Goal: Task Accomplishment & Management: Manage account settings

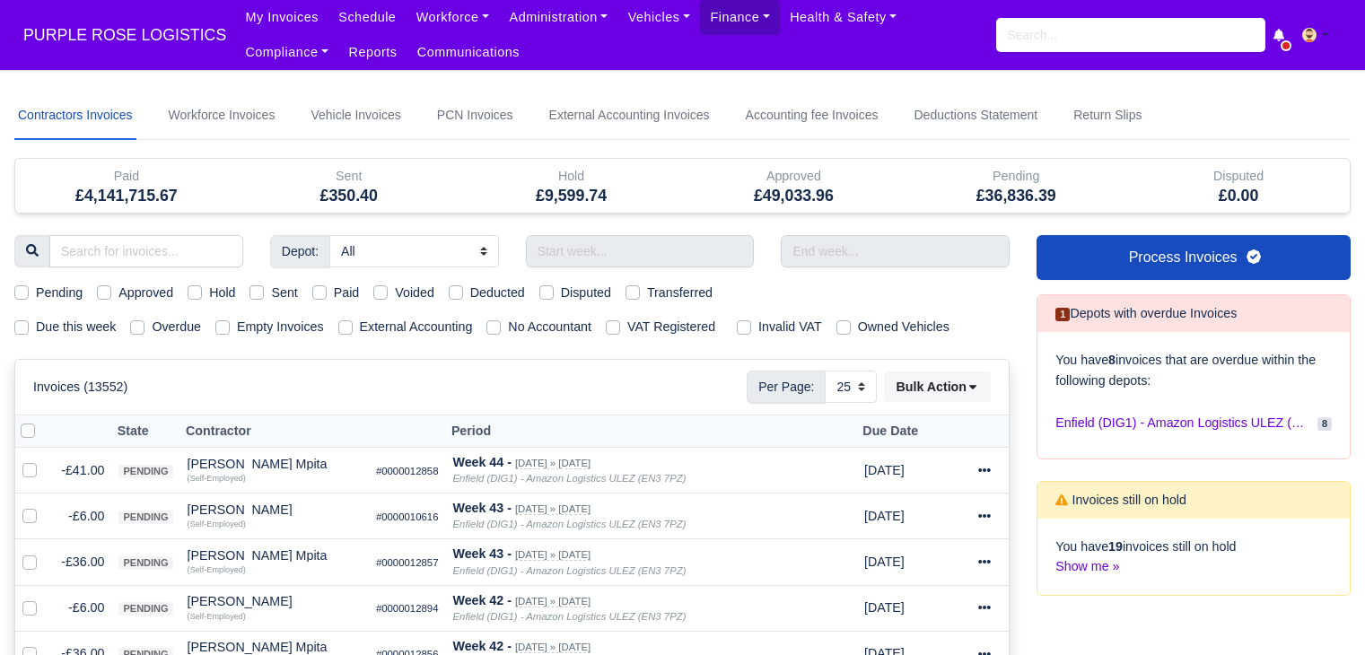
select select "25"
click at [209, 286] on label "Hold" at bounding box center [222, 293] width 26 height 21
click at [194, 286] on input "Hold" at bounding box center [195, 290] width 14 height 14
checkbox input "true"
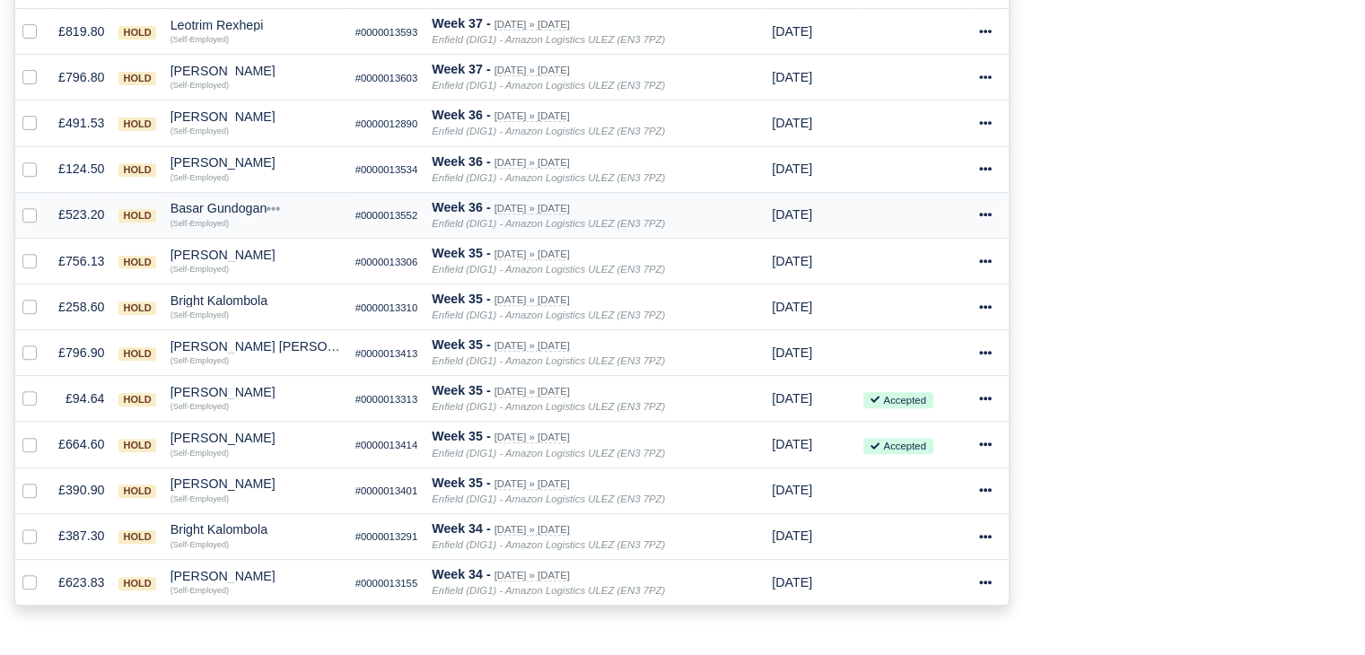
scroll to position [713, 0]
click at [607, 603] on div "Depot: All Enfield (DIG1) - Amazon Logistics ULEZ (EN3 7PZ) Harlow (DHW1) - Ama…" at bounding box center [512, 75] width 1022 height 1106
click at [194, 571] on div "[PERSON_NAME]" at bounding box center [255, 577] width 170 height 13
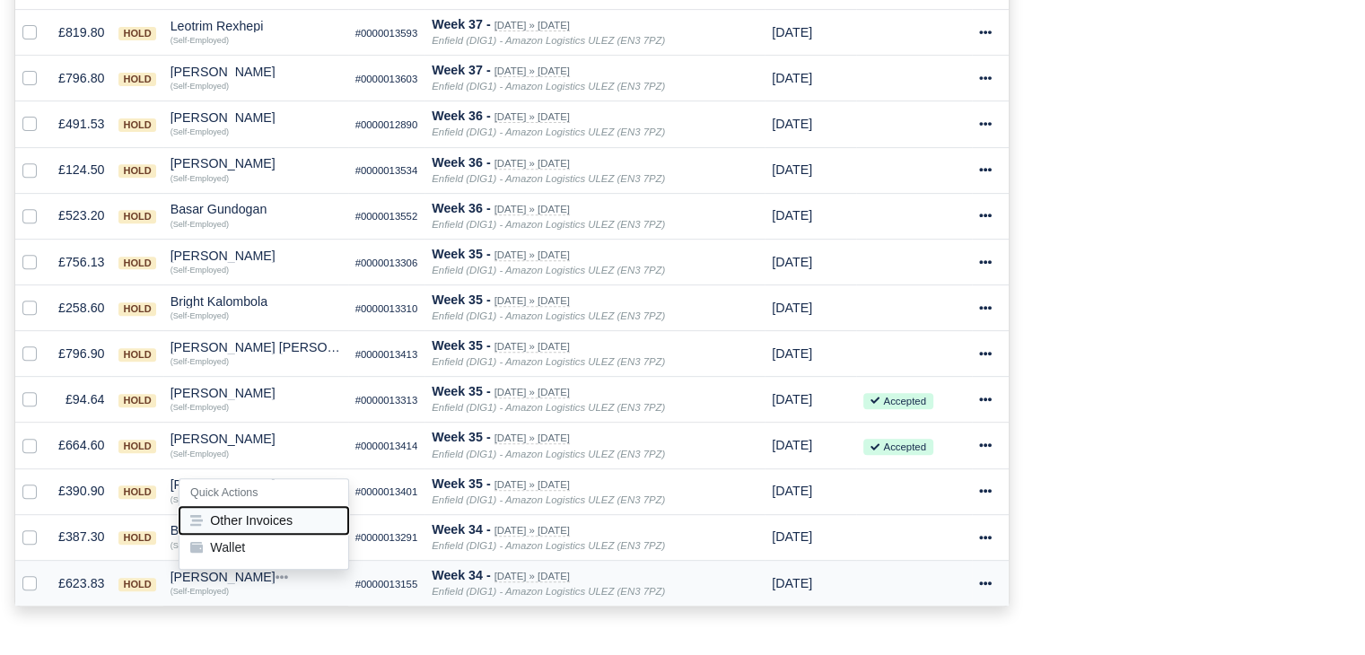
click at [251, 507] on button "Other Invoices" at bounding box center [263, 520] width 169 height 27
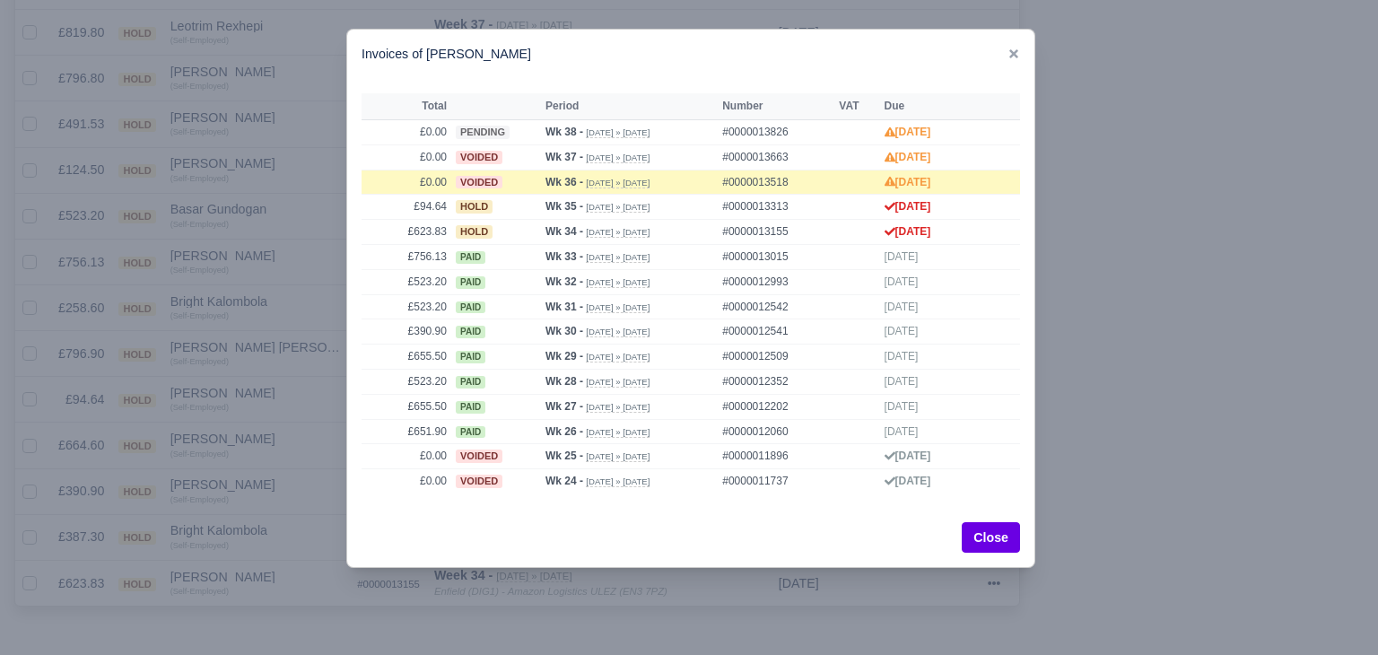
click at [272, 503] on div at bounding box center [689, 327] width 1378 height 655
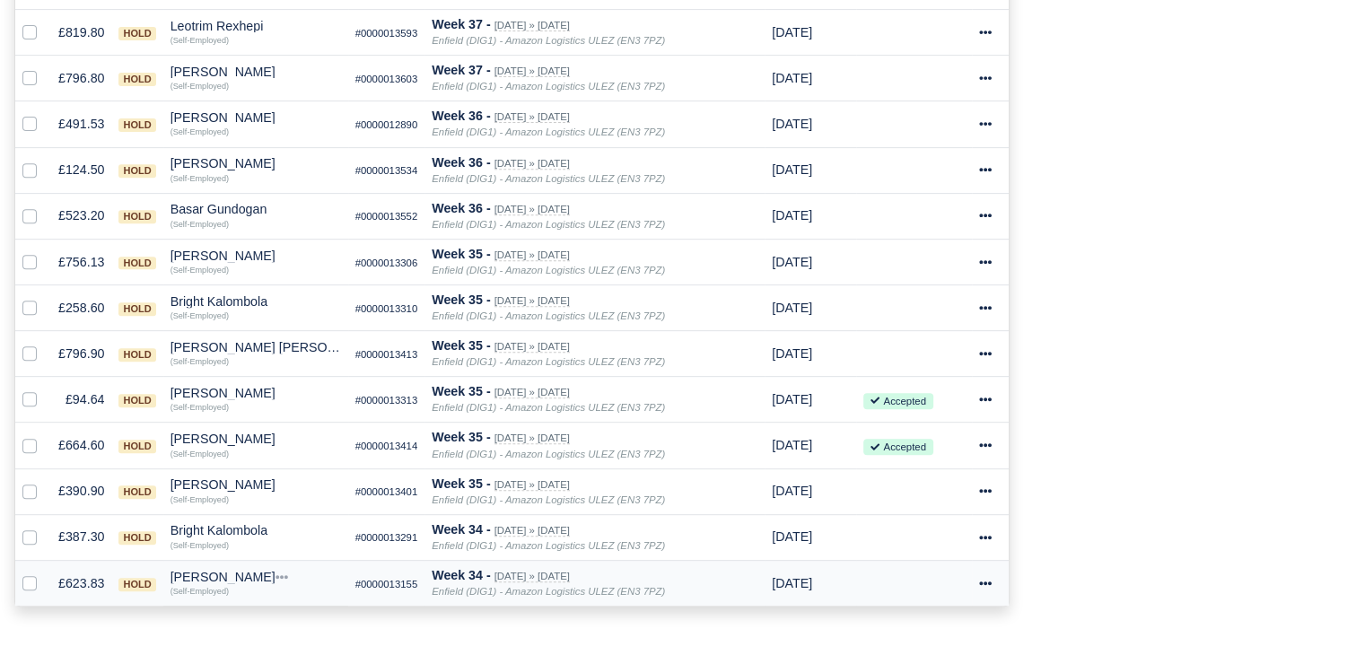
click at [187, 571] on div "[PERSON_NAME]" at bounding box center [255, 577] width 170 height 13
click at [229, 543] on button "Wallet" at bounding box center [263, 547] width 169 height 27
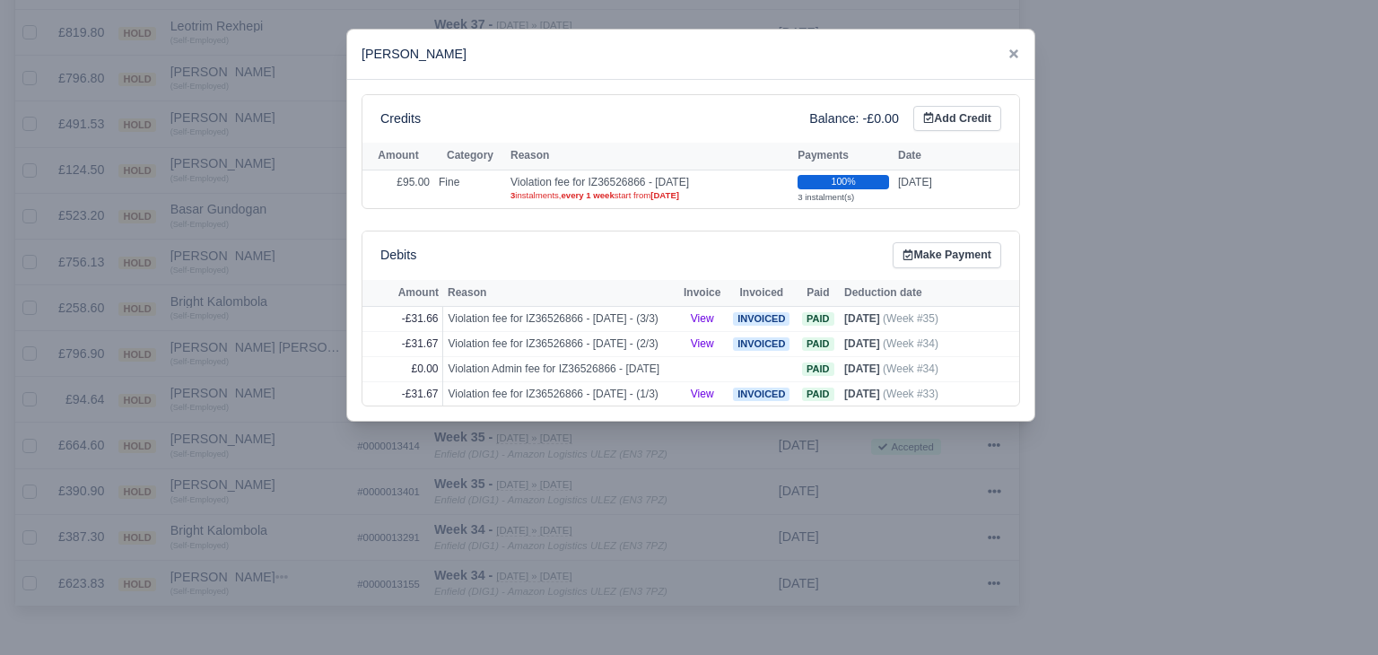
click at [229, 543] on div at bounding box center [689, 327] width 1378 height 655
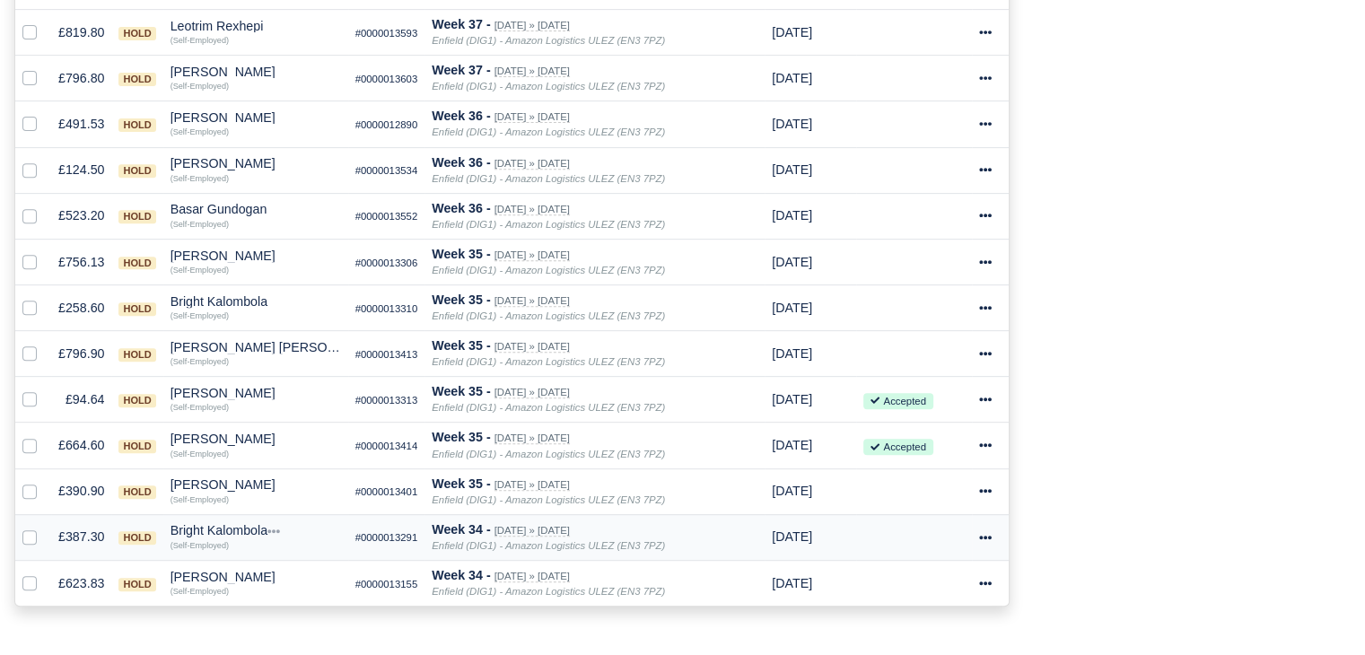
click at [208, 528] on div "Bright Kalombola" at bounding box center [255, 530] width 170 height 13
click at [249, 578] on button "Other Invoices" at bounding box center [263, 581] width 169 height 27
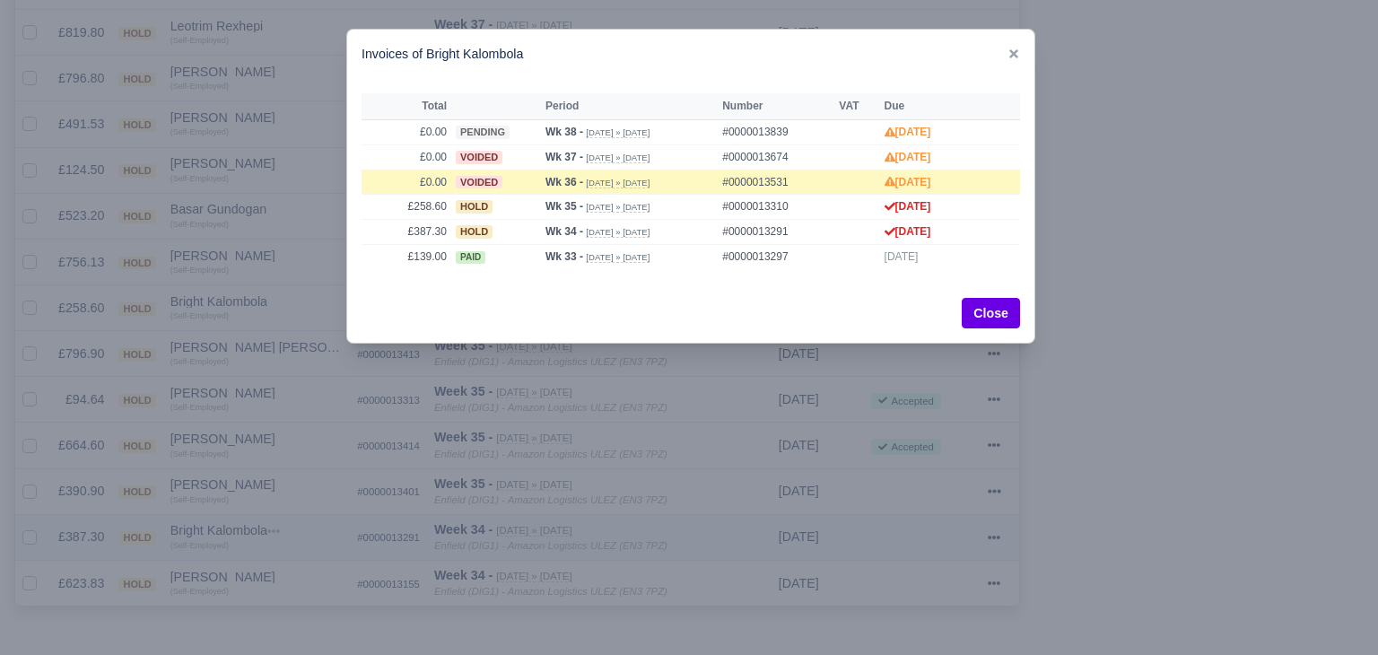
click at [249, 578] on div at bounding box center [689, 327] width 1378 height 655
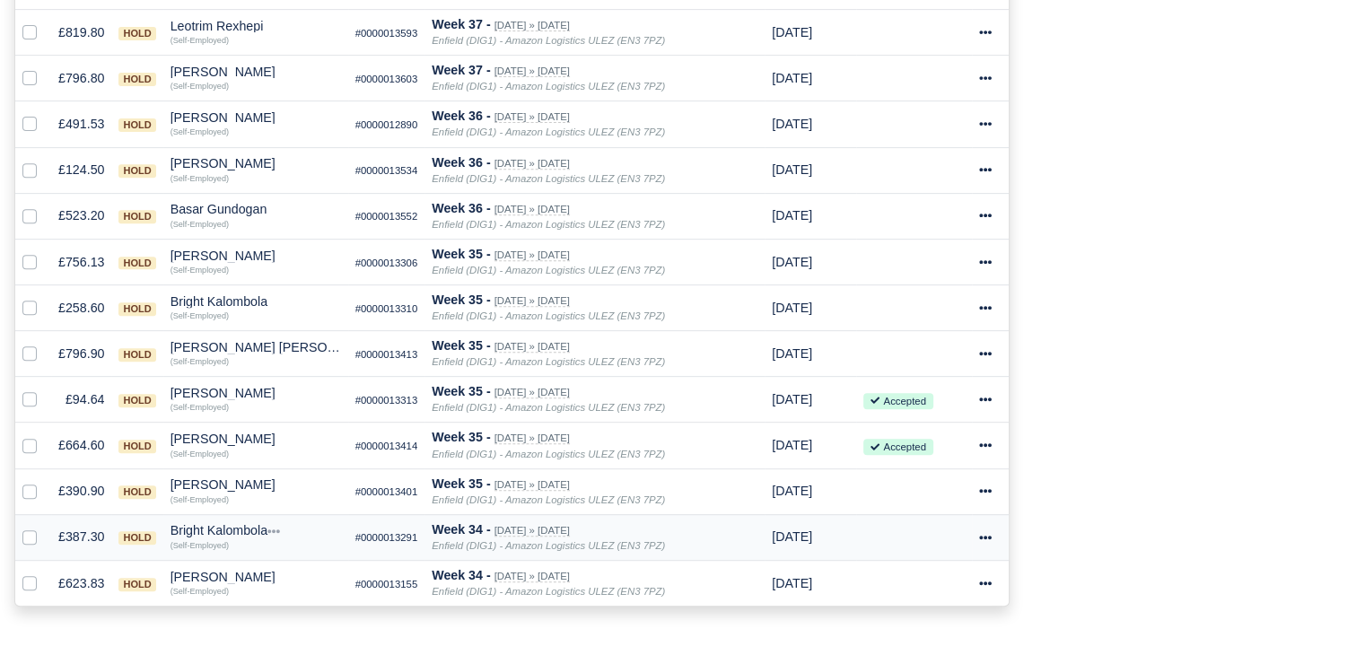
click at [219, 529] on div "Bright Kalombola" at bounding box center [255, 530] width 170 height 13
click at [257, 597] on button "Wallet" at bounding box center [263, 609] width 169 height 27
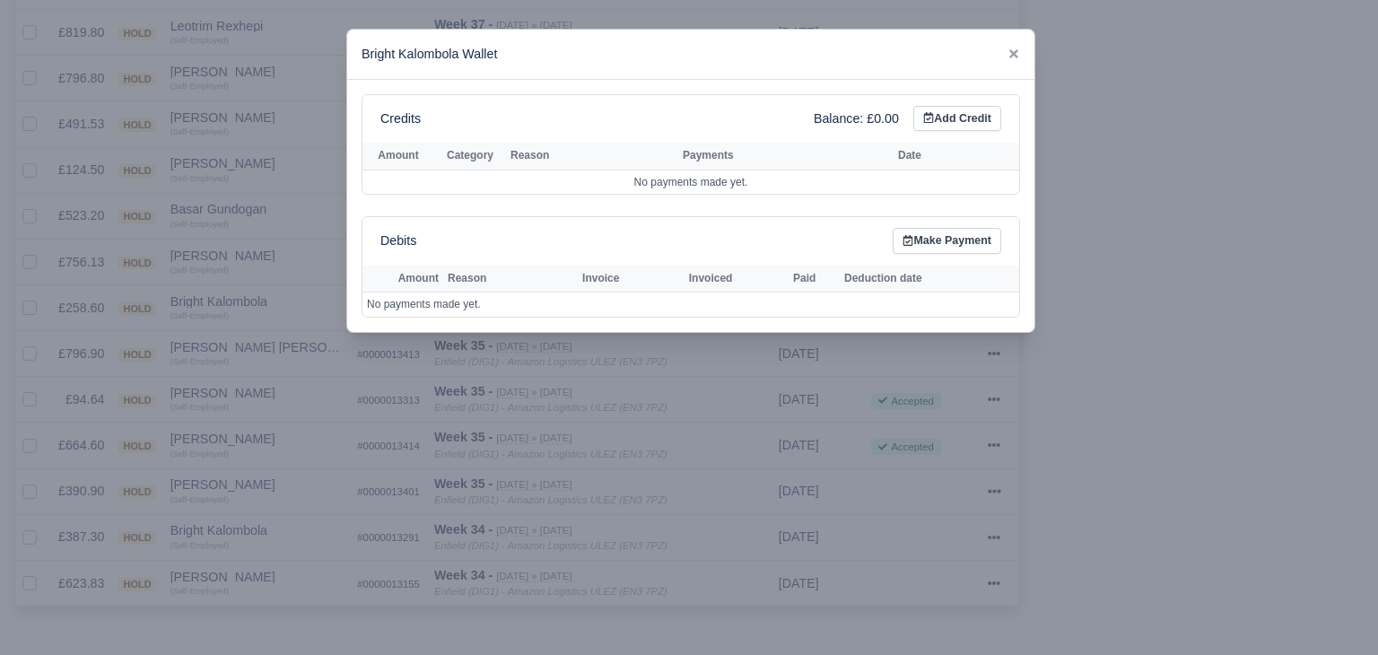
click at [289, 543] on div at bounding box center [689, 327] width 1378 height 655
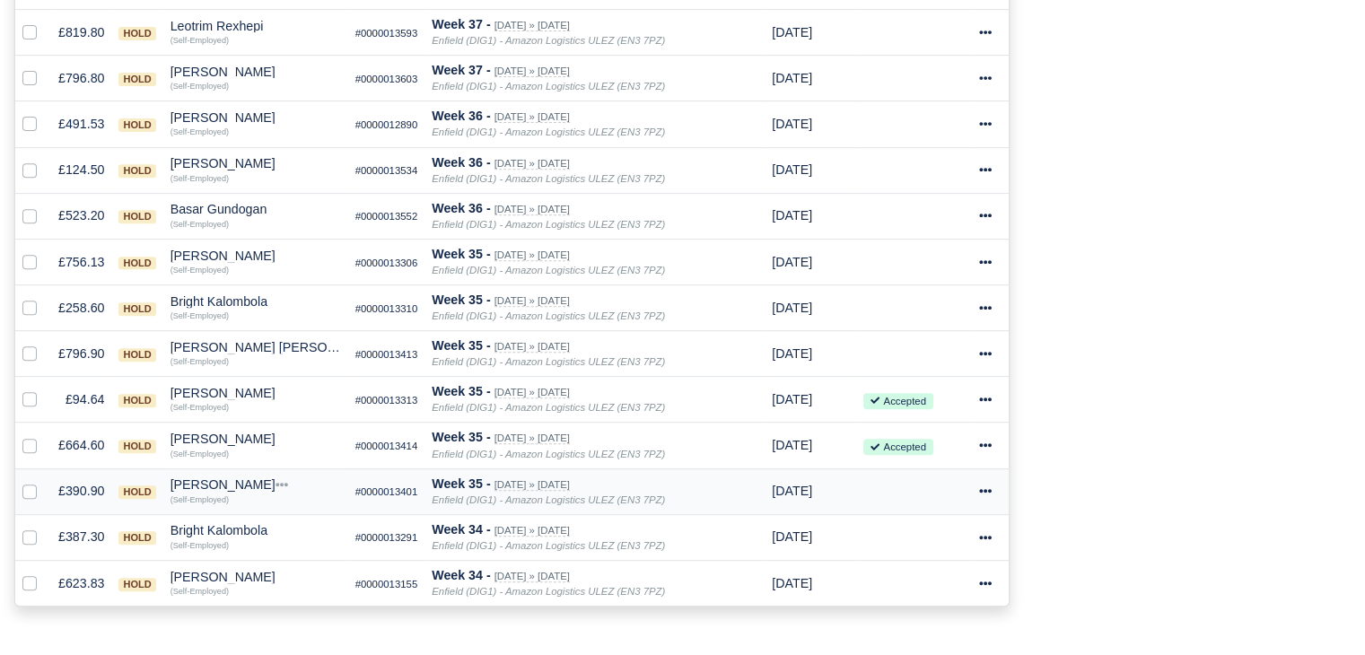
click at [230, 478] on div "[PERSON_NAME]" at bounding box center [255, 484] width 170 height 13
click at [271, 526] on button "Other Invoices" at bounding box center [263, 535] width 169 height 27
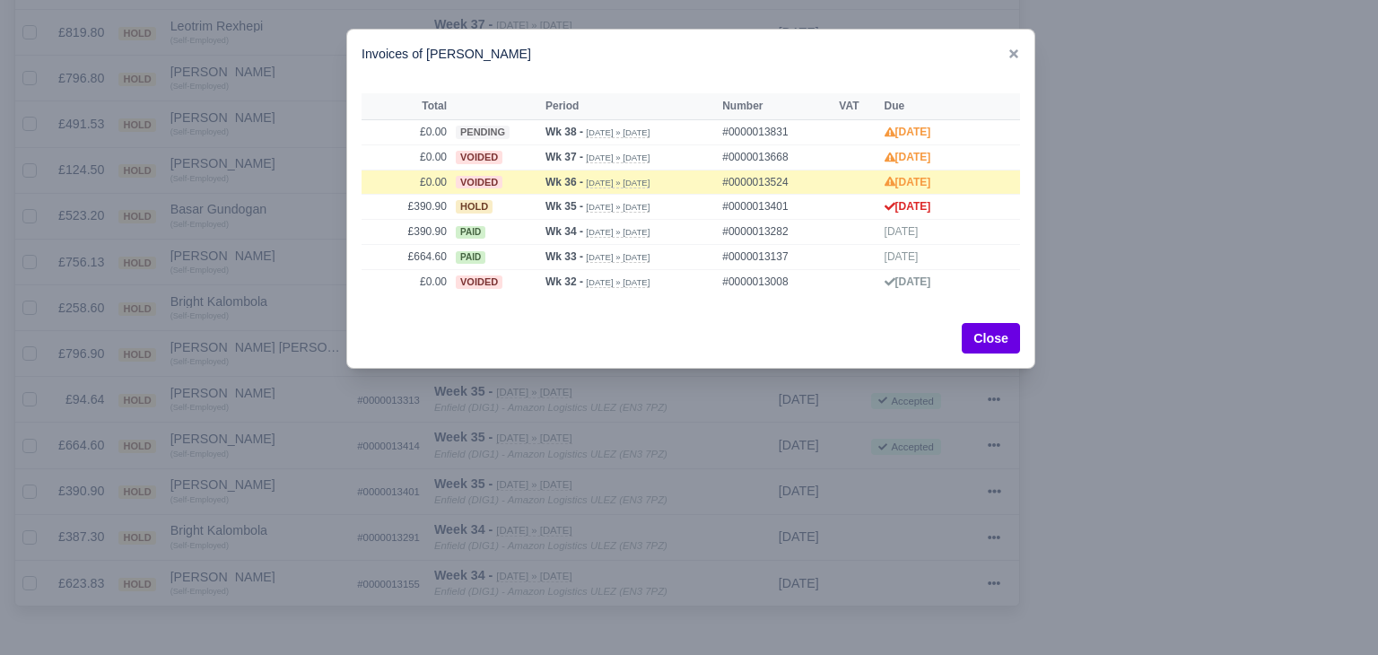
click at [260, 512] on div at bounding box center [689, 327] width 1378 height 655
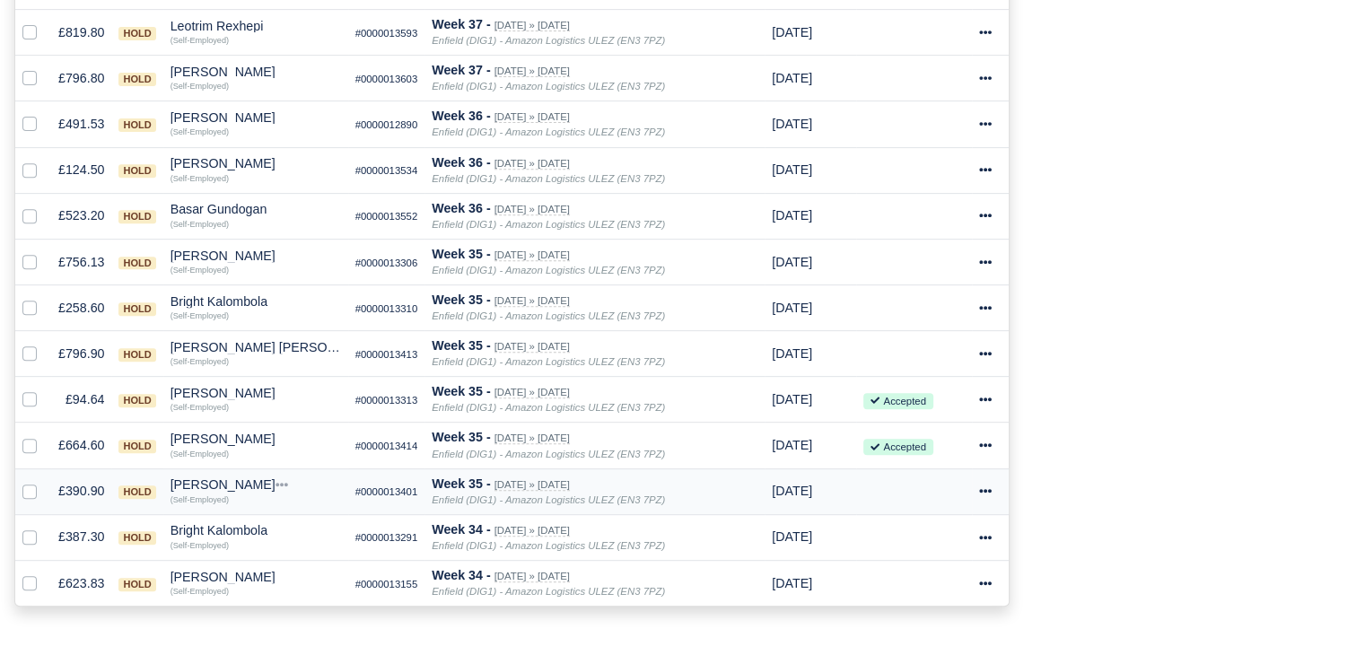
click at [215, 483] on div "[PERSON_NAME]" at bounding box center [255, 484] width 170 height 13
click at [244, 553] on button "Wallet" at bounding box center [263, 563] width 169 height 27
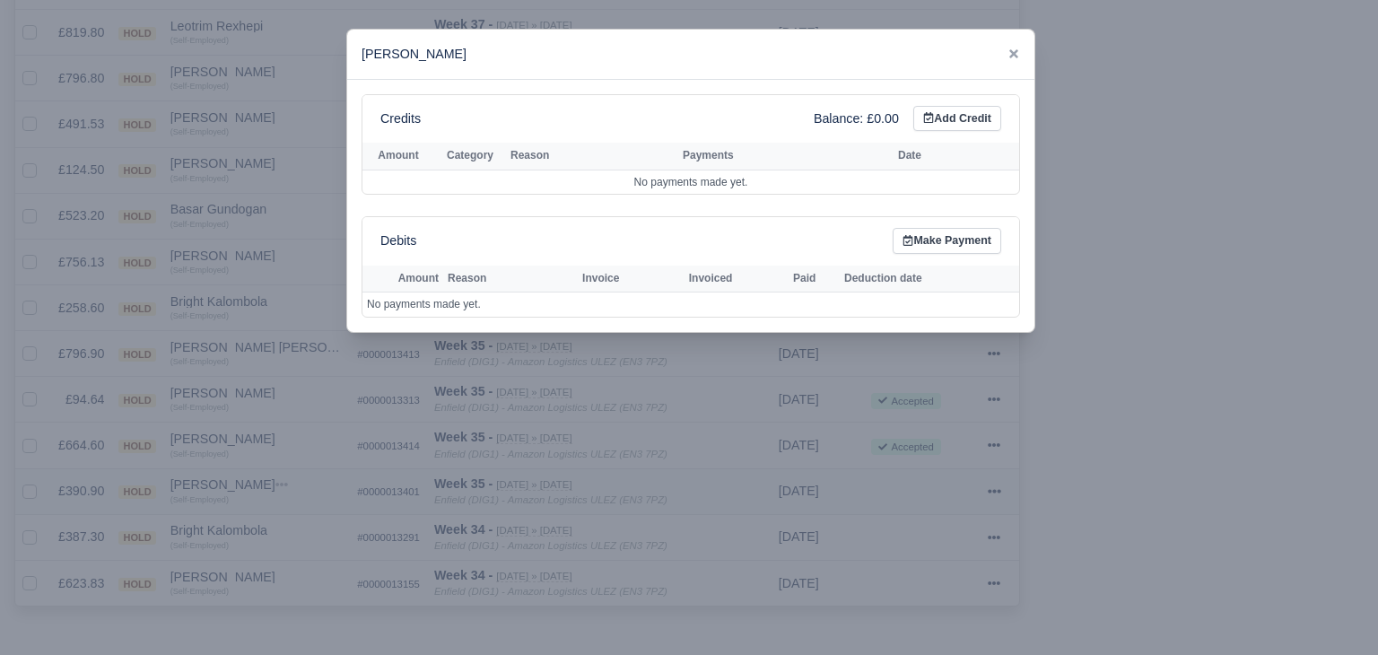
click at [244, 553] on div at bounding box center [689, 327] width 1378 height 655
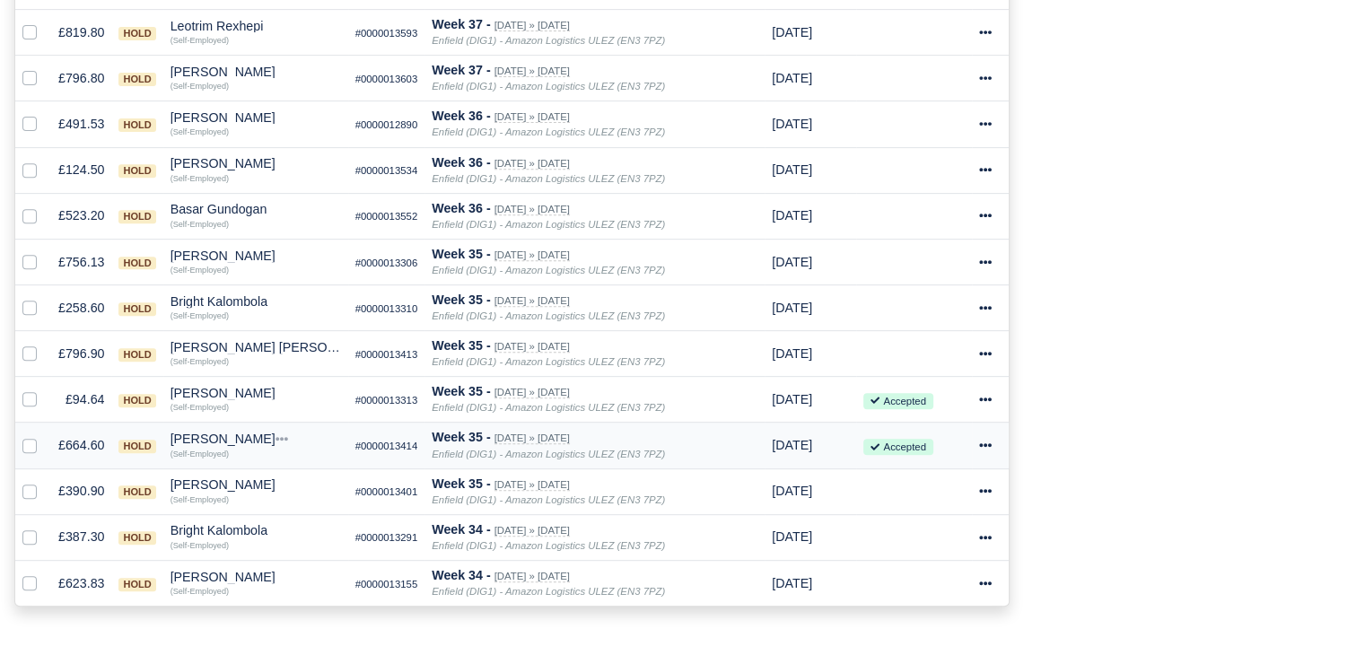
click at [231, 446] on div "(Self-Employed)" at bounding box center [255, 452] width 170 height 13
click at [238, 440] on div "[PERSON_NAME]" at bounding box center [255, 439] width 170 height 13
click at [258, 479] on button "Other Invoices" at bounding box center [263, 489] width 169 height 27
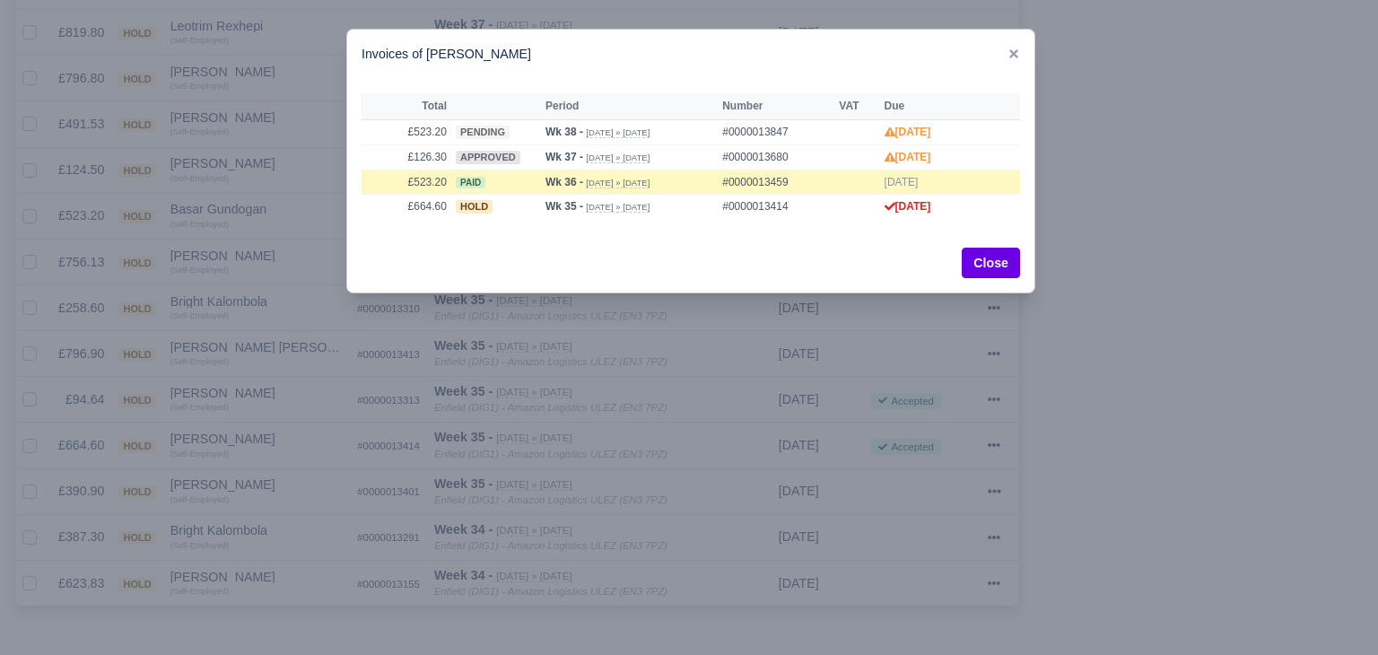
click at [261, 478] on div at bounding box center [689, 327] width 1378 height 655
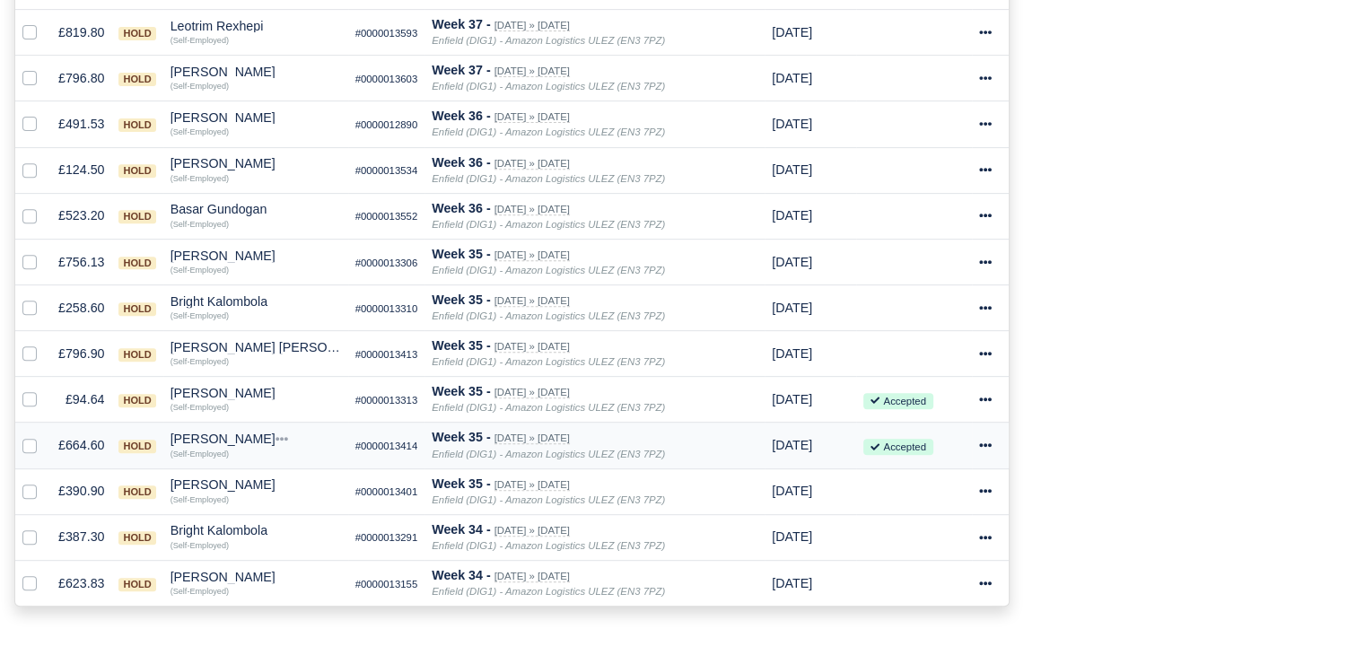
click at [230, 433] on div "[PERSON_NAME]" at bounding box center [255, 439] width 170 height 13
click at [248, 507] on button "Wallet" at bounding box center [263, 516] width 169 height 27
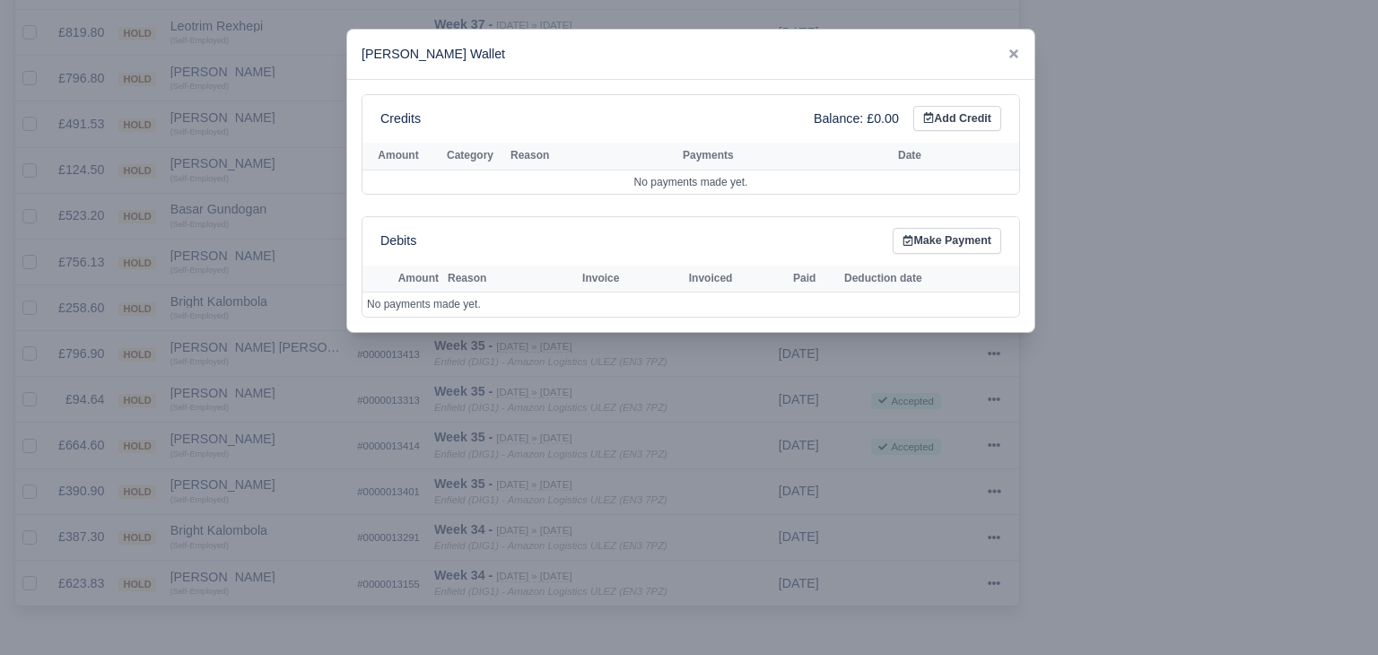
click at [249, 458] on div at bounding box center [689, 327] width 1378 height 655
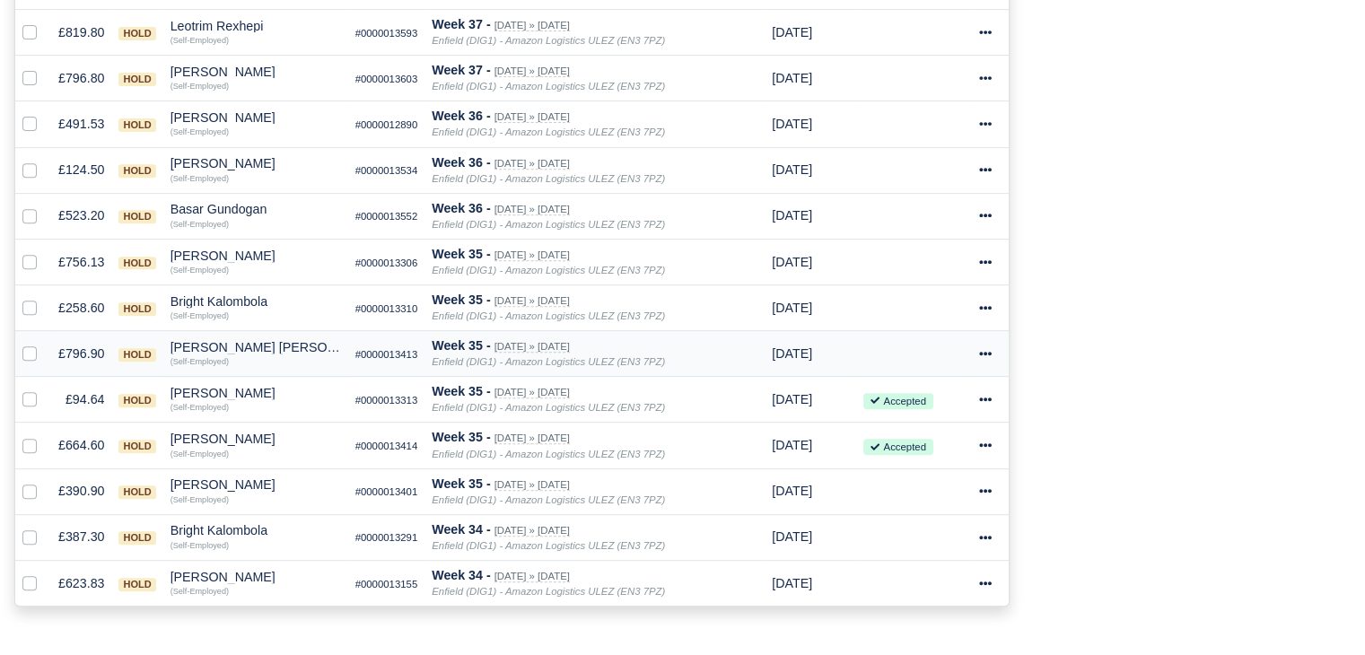
click at [210, 341] on div "[PERSON_NAME] [PERSON_NAME]" at bounding box center [255, 347] width 170 height 13
click at [248, 387] on button "Other Invoices" at bounding box center [263, 398] width 169 height 27
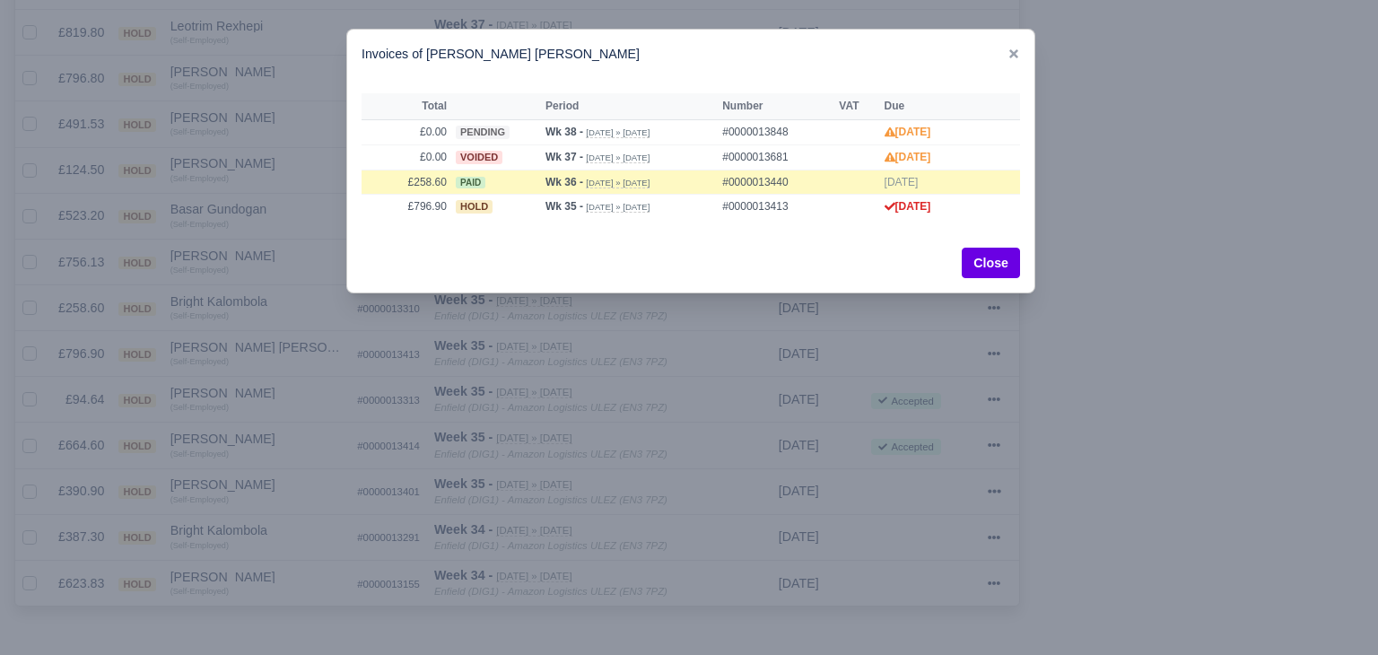
click at [265, 349] on div at bounding box center [689, 327] width 1378 height 655
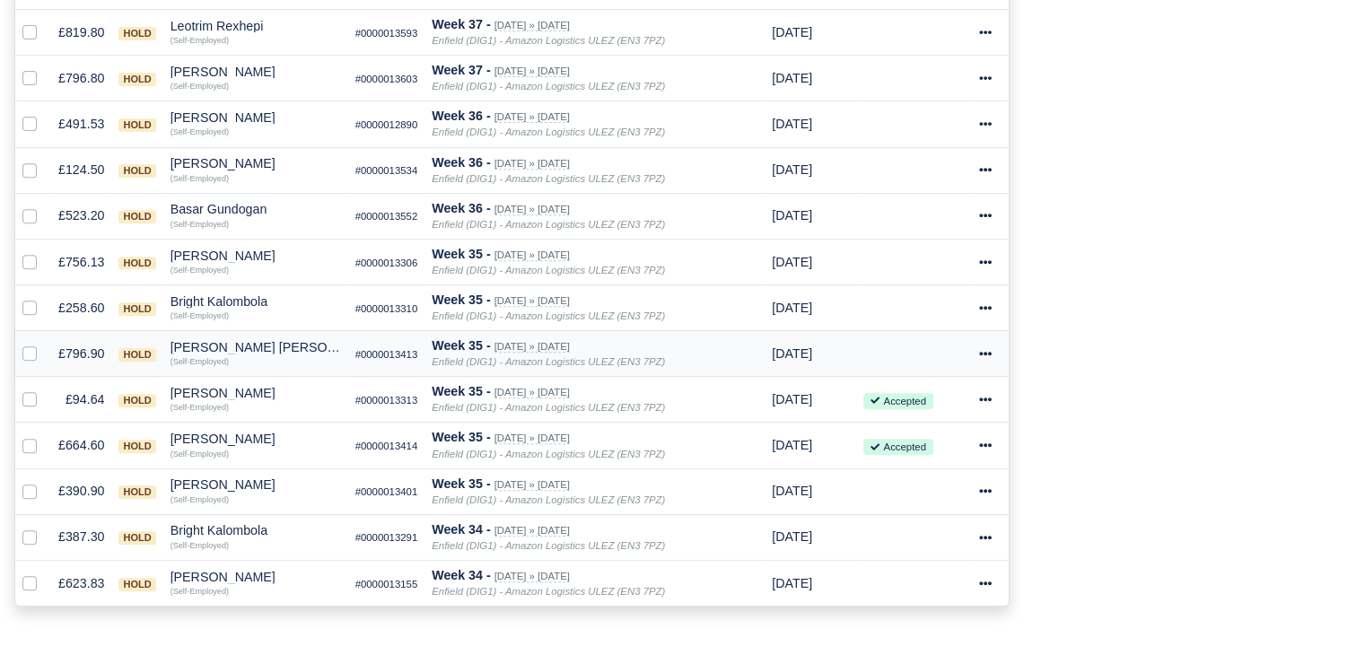
click at [259, 344] on div "[PERSON_NAME] [PERSON_NAME]" at bounding box center [255, 347] width 170 height 13
click at [295, 392] on button "Other Invoices" at bounding box center [263, 398] width 169 height 27
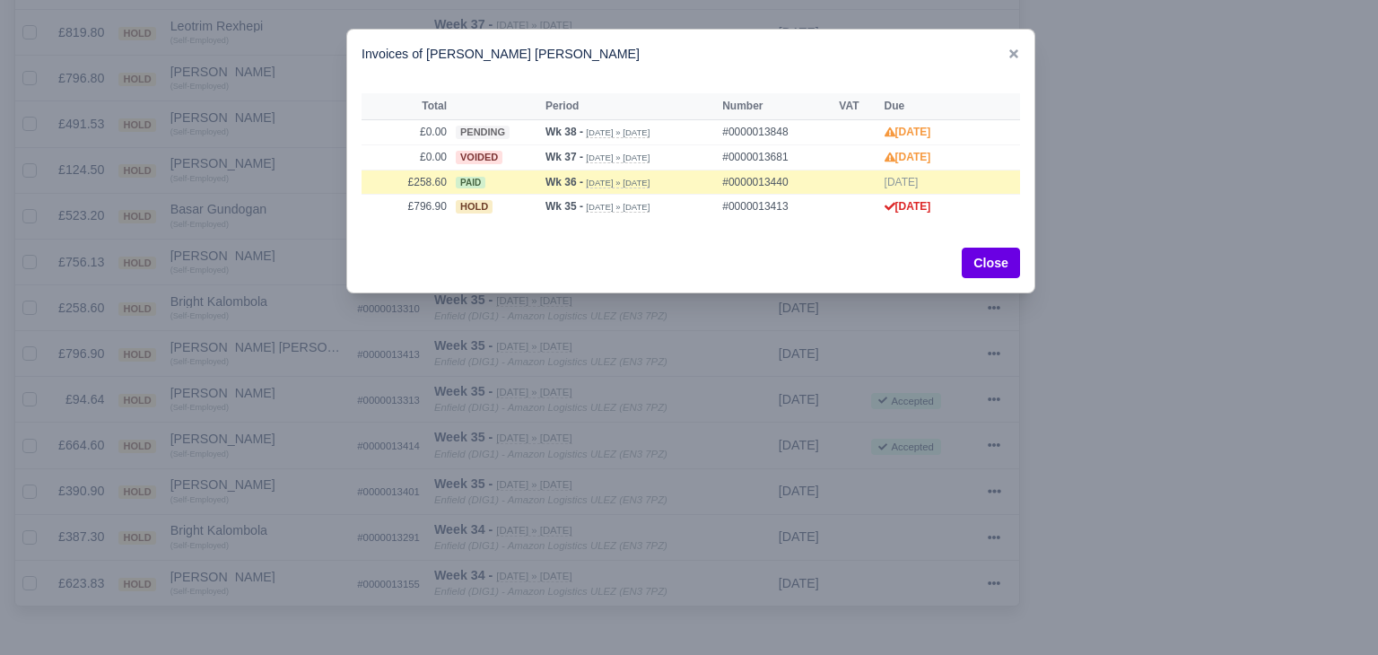
click at [307, 396] on div at bounding box center [689, 327] width 1378 height 655
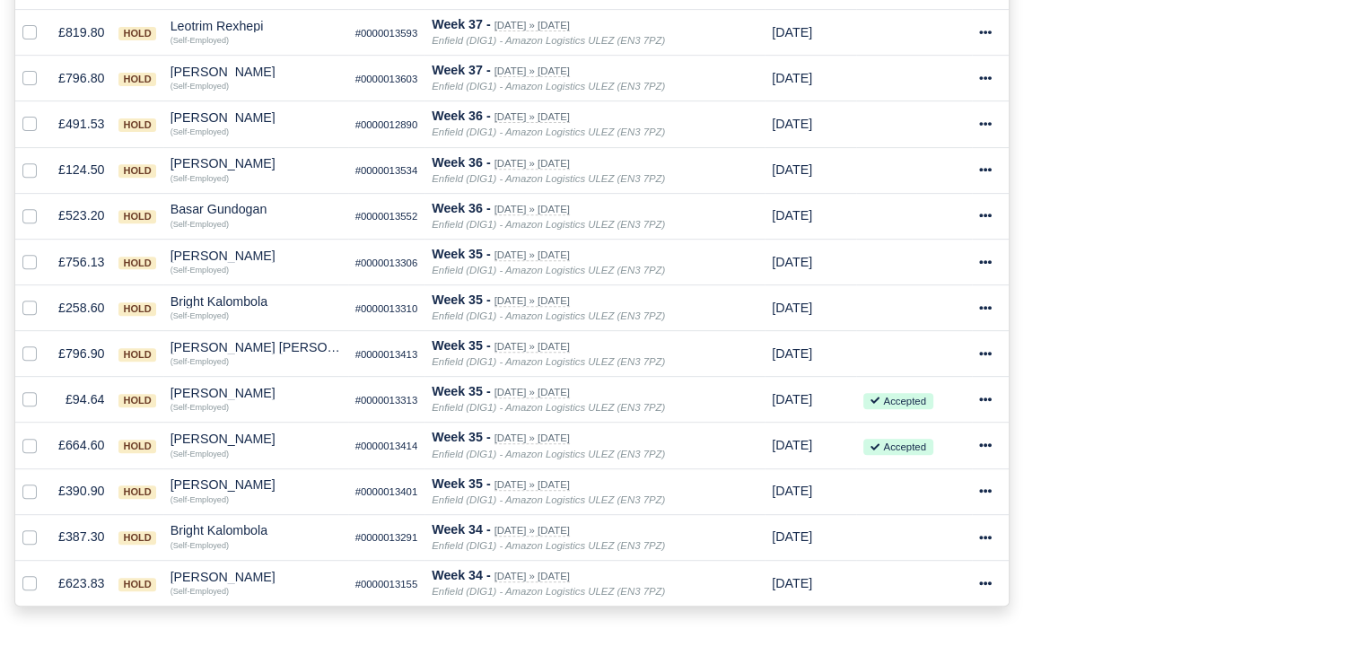
click at [1087, 292] on div "Process Invoices 1 Depots with overdue Invoices You have 8 invoices that are ov…" at bounding box center [1193, 75] width 341 height 1106
click at [204, 111] on div "[PERSON_NAME]" at bounding box center [255, 117] width 170 height 13
click at [258, 182] on button "Wallet" at bounding box center [263, 195] width 169 height 27
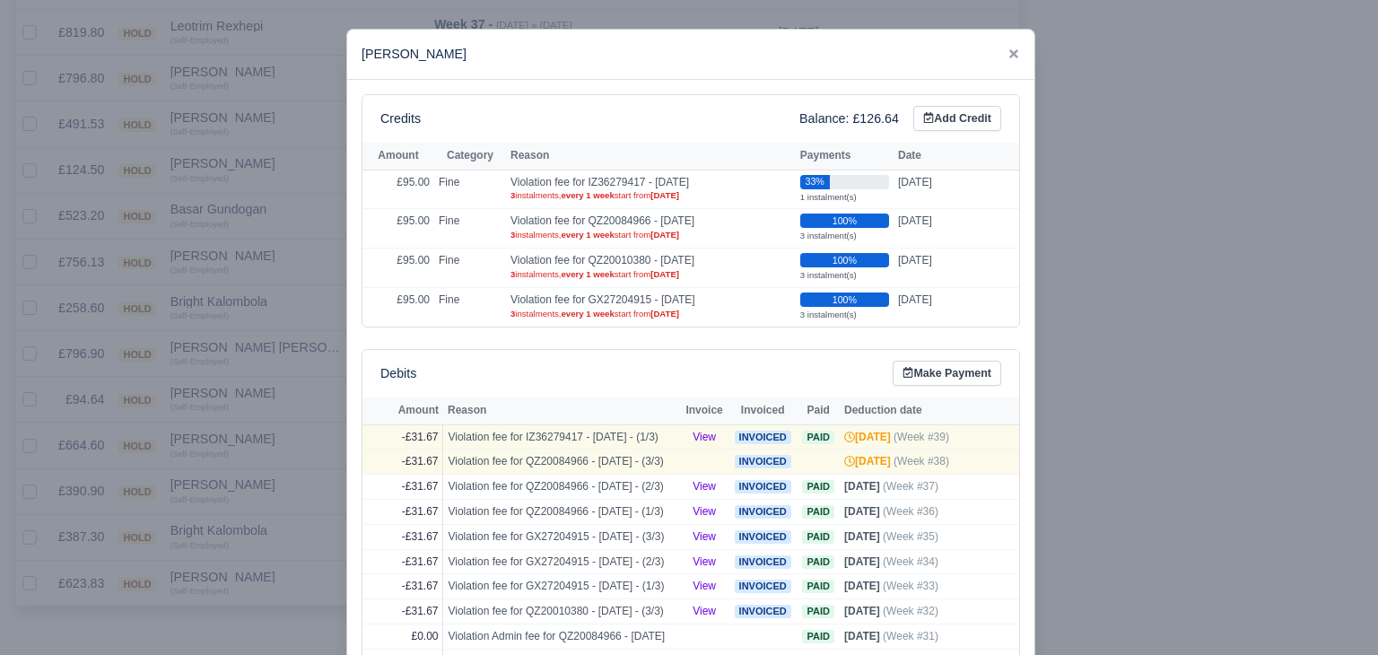
click at [250, 155] on div at bounding box center [689, 327] width 1378 height 655
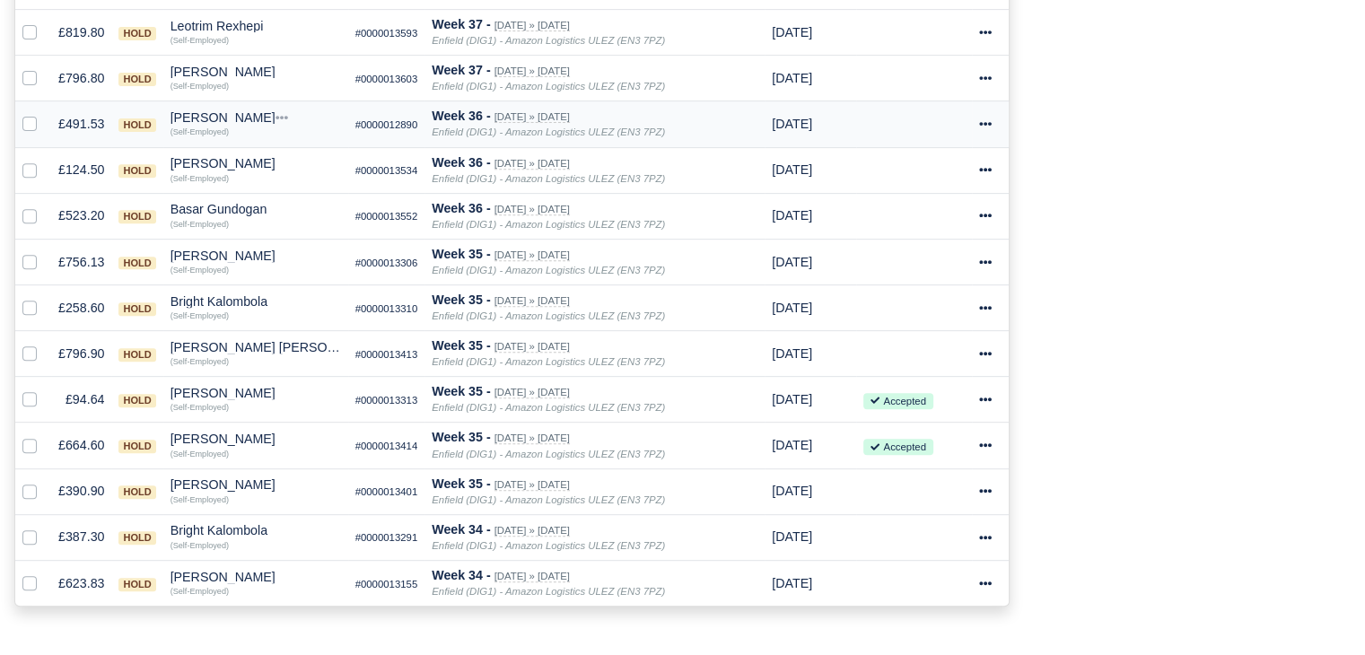
click at [209, 118] on div "[PERSON_NAME]" at bounding box center [255, 117] width 170 height 13
click at [244, 157] on button "Other Invoices" at bounding box center [263, 168] width 169 height 27
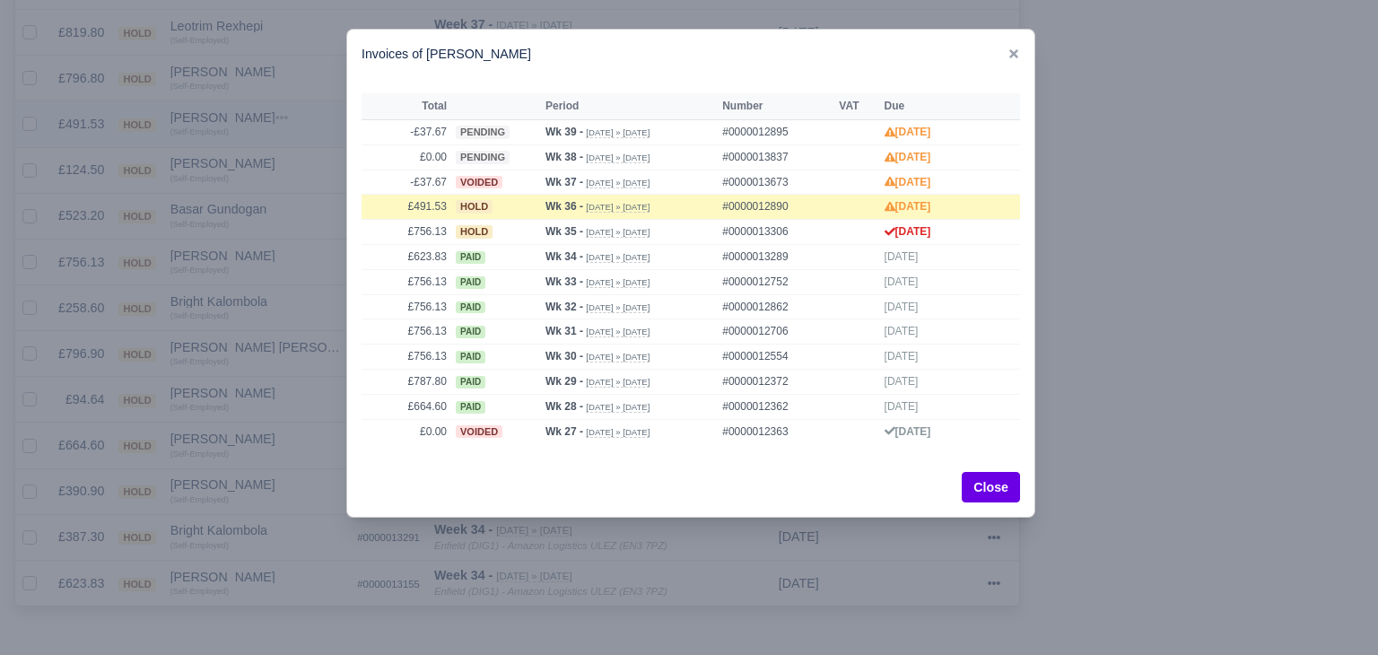
click at [244, 157] on div at bounding box center [689, 327] width 1378 height 655
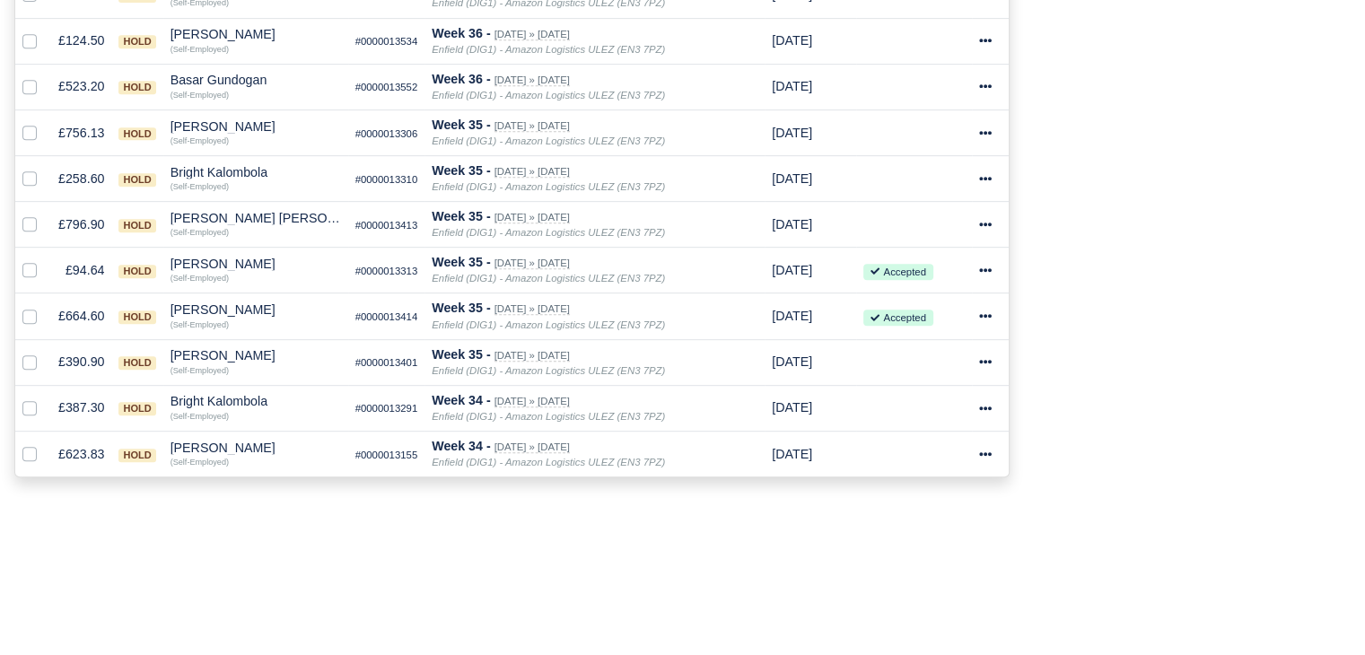
scroll to position [843, 0]
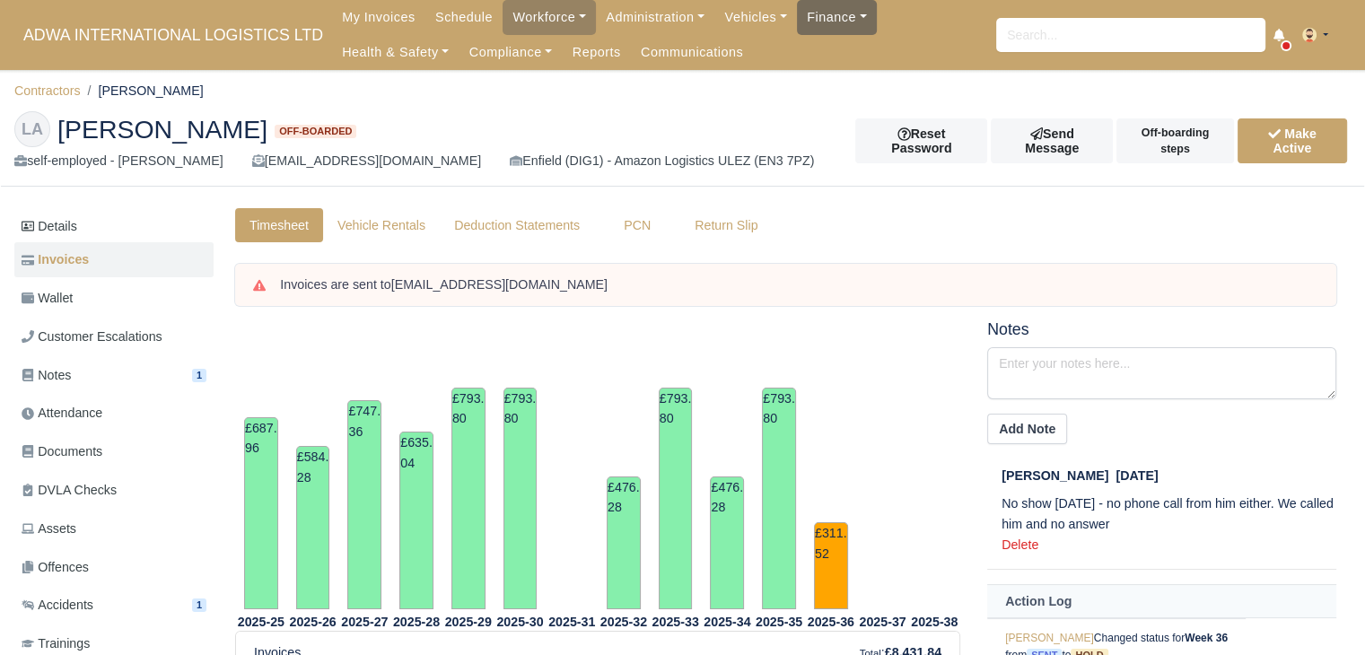
click at [830, 30] on link "Finance" at bounding box center [837, 17] width 80 height 35
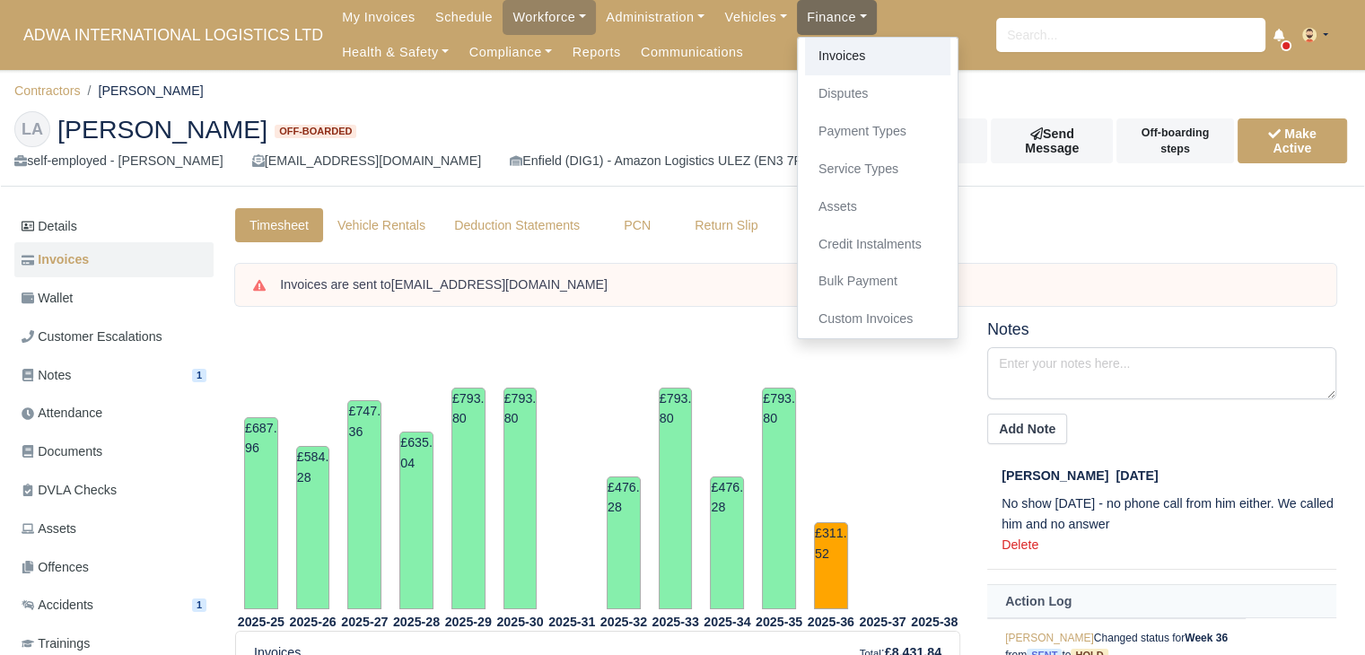
click at [818, 59] on link "Invoices" at bounding box center [877, 57] width 145 height 38
